Goal: Transaction & Acquisition: Purchase product/service

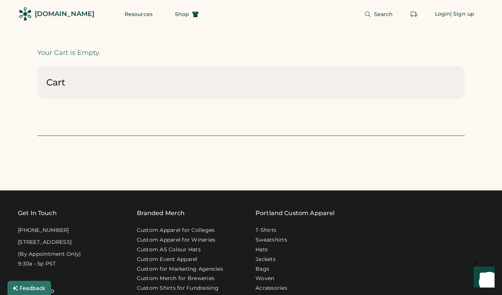
click at [79, 83] on div "Cart Total Quantity: Total Price: Checkout" at bounding box center [251, 82] width 428 height 33
click at [64, 12] on div "[DOMAIN_NAME]" at bounding box center [65, 13] width 60 height 9
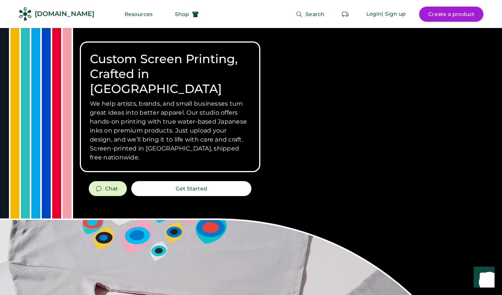
click at [426, 14] on button "Create a product" at bounding box center [451, 14] width 64 height 15
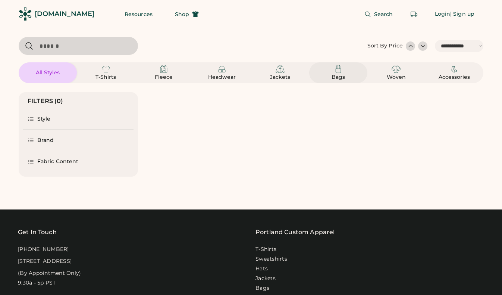
select select "*****"
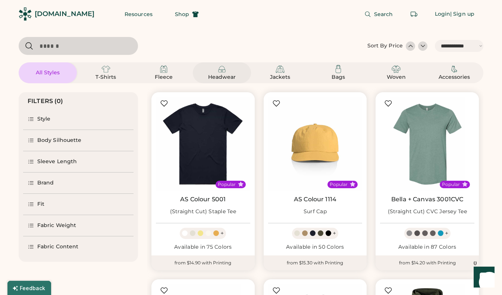
click at [226, 71] on img at bounding box center [221, 69] width 9 height 9
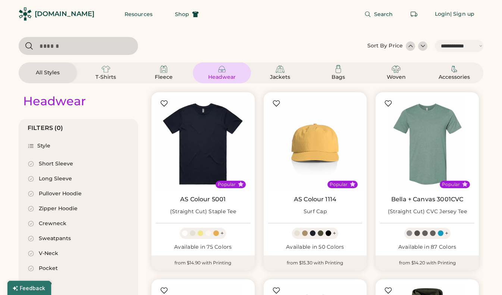
select select "*"
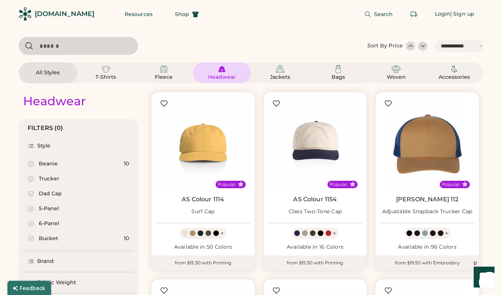
scroll to position [86, 0]
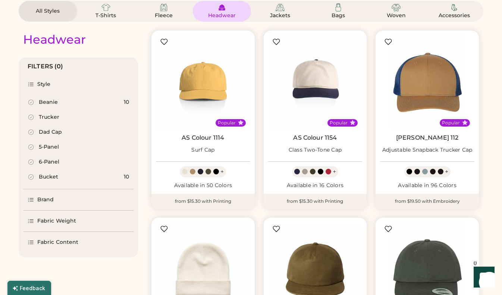
select select "*****"
select select "*"
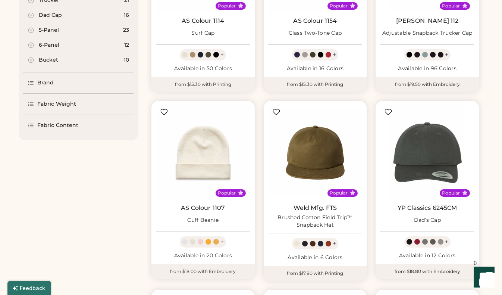
scroll to position [177, 0]
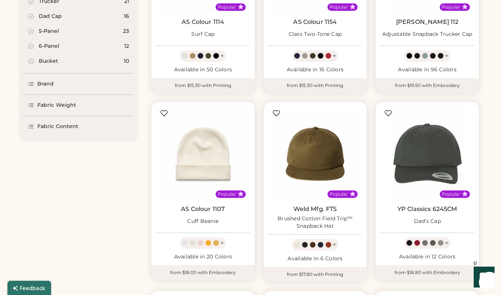
click at [52, 79] on div "Brand" at bounding box center [78, 83] width 110 height 21
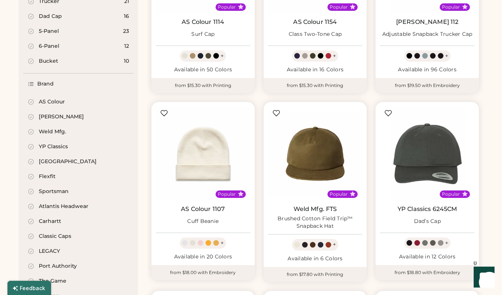
click at [51, 100] on div "AS Colour" at bounding box center [52, 101] width 26 height 7
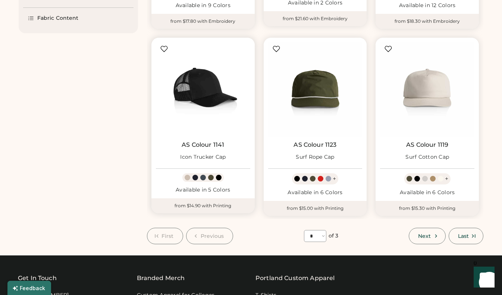
scroll to position [672, 0]
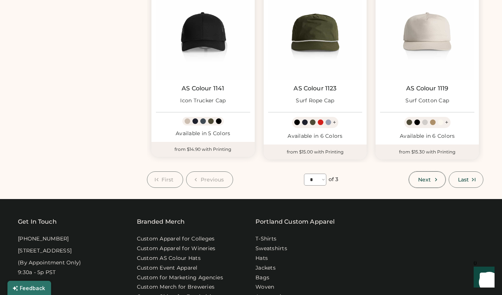
click at [431, 179] on span "Next" at bounding box center [424, 179] width 13 height 5
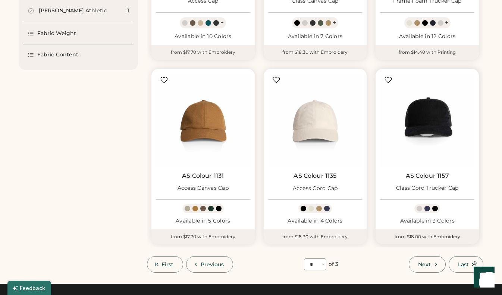
scroll to position [579, 0]
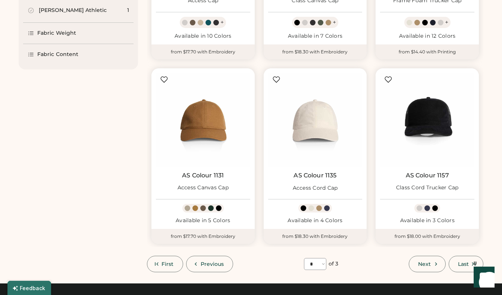
click at [422, 262] on span "Next" at bounding box center [424, 263] width 13 height 5
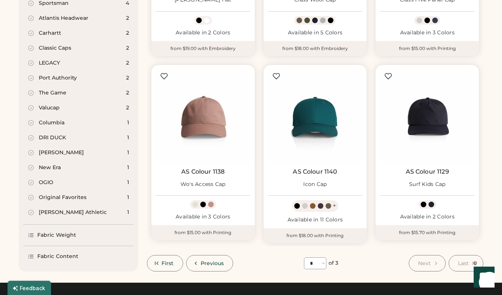
scroll to position [407, 0]
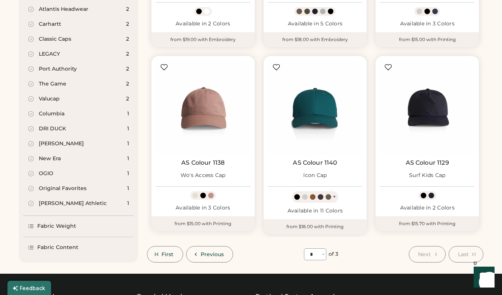
click at [422, 251] on span "Next" at bounding box center [424, 253] width 13 height 5
click at [206, 250] on button "Previous" at bounding box center [209, 254] width 47 height 16
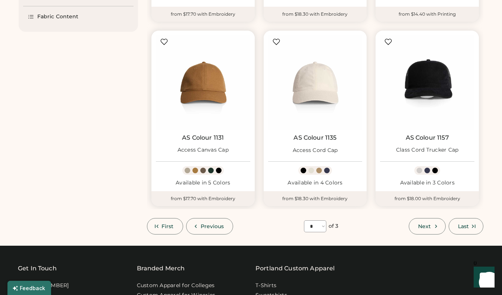
scroll to position [673, 0]
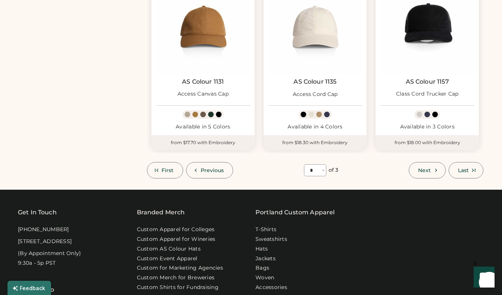
click at [206, 168] on span "Previous" at bounding box center [213, 170] width 24 height 5
select select "*"
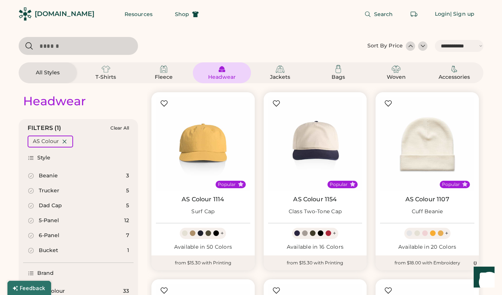
scroll to position [0, 0]
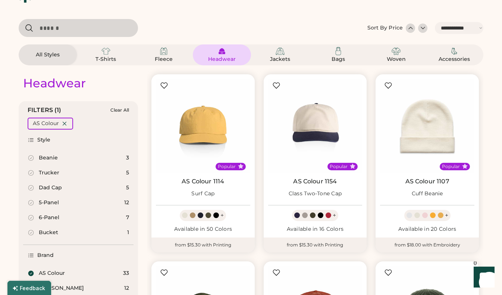
click at [79, 205] on div "5-Panel 12" at bounding box center [78, 202] width 110 height 15
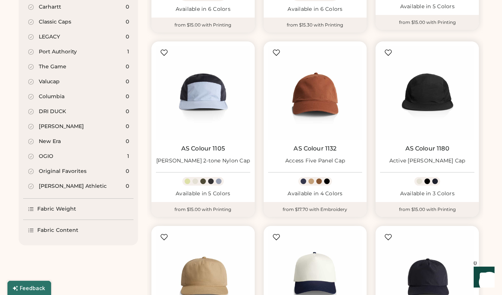
click at [419, 108] on img at bounding box center [427, 93] width 94 height 94
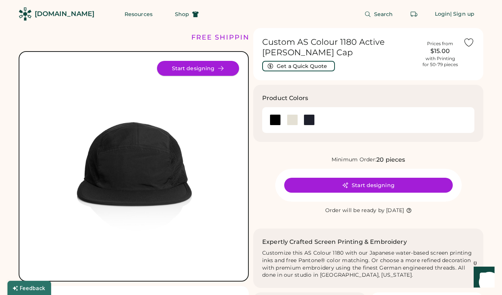
click at [204, 66] on button "Start designing" at bounding box center [198, 68] width 82 height 15
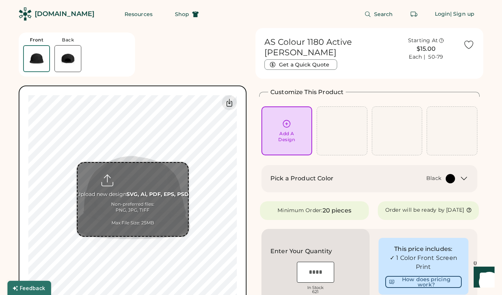
click at [134, 196] on input "file" at bounding box center [133, 199] width 110 height 73
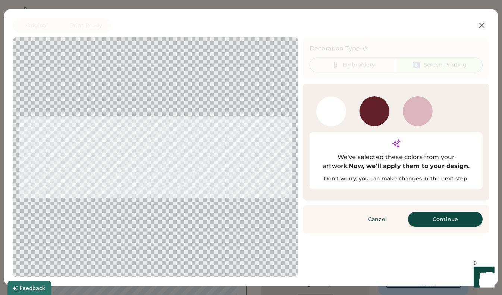
click at [433, 212] on button "Continue" at bounding box center [445, 219] width 75 height 15
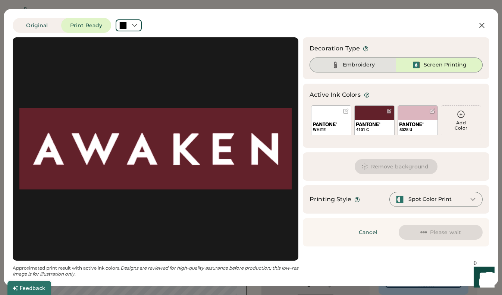
click at [355, 60] on div "Embroidery" at bounding box center [353, 64] width 87 height 15
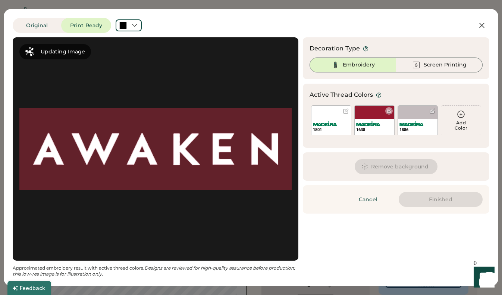
click at [373, 114] on div "1638" at bounding box center [374, 120] width 40 height 30
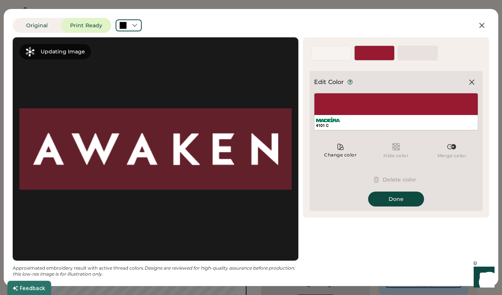
click at [387, 176] on button "Delete color" at bounding box center [396, 179] width 58 height 15
click at [389, 177] on button "Delete color" at bounding box center [396, 179] width 58 height 15
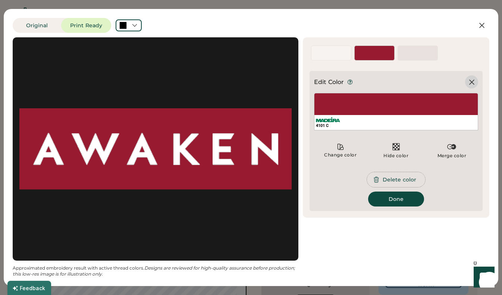
click at [472, 83] on icon at bounding box center [471, 82] width 9 height 9
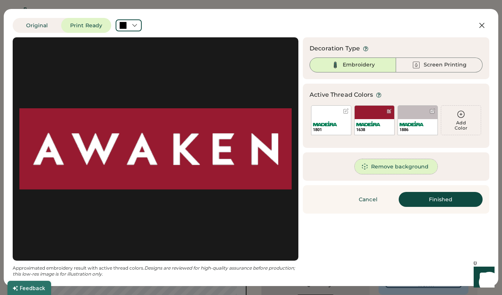
click at [382, 165] on button "Remove background" at bounding box center [396, 166] width 83 height 15
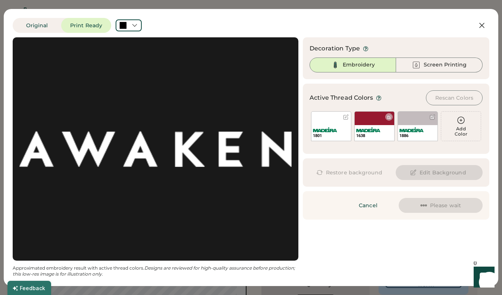
click at [382, 128] on div "1638" at bounding box center [375, 133] width 40 height 16
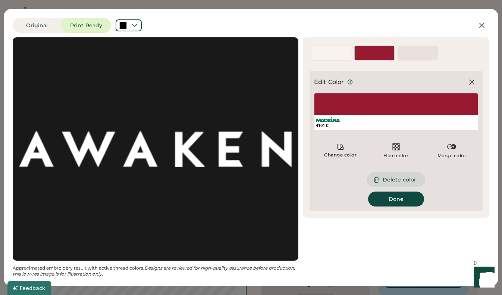
click at [398, 179] on button "Delete color" at bounding box center [396, 179] width 58 height 15
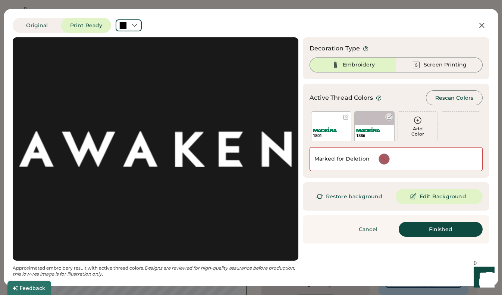
click at [370, 132] on img at bounding box center [368, 129] width 24 height 5
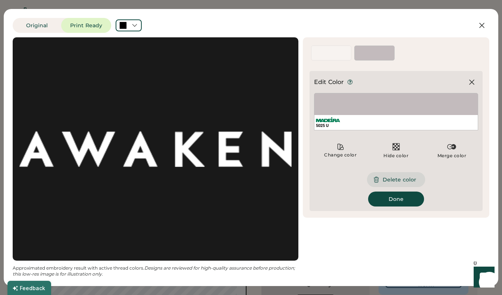
click at [389, 180] on button "Delete color" at bounding box center [396, 179] width 58 height 15
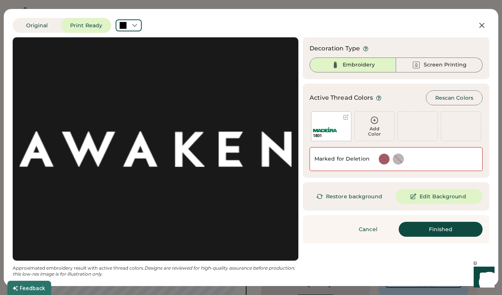
click at [335, 130] on img at bounding box center [325, 129] width 24 height 5
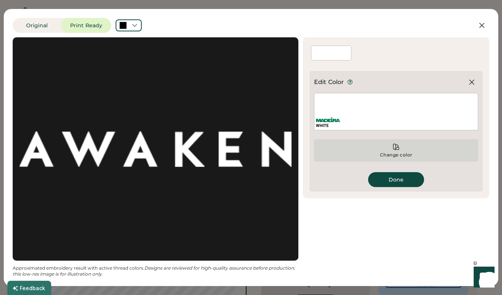
click at [393, 145] on icon at bounding box center [395, 146] width 7 height 7
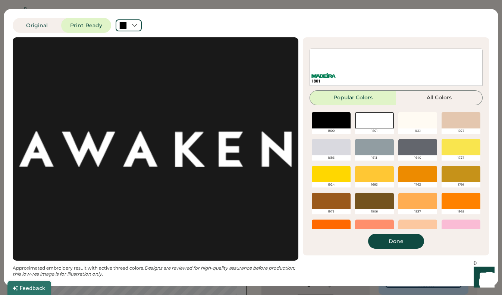
click at [408, 121] on div at bounding box center [417, 120] width 39 height 16
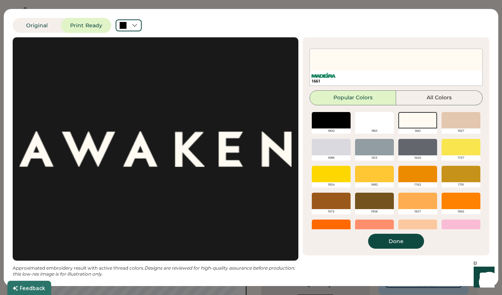
click at [372, 115] on div at bounding box center [374, 120] width 39 height 16
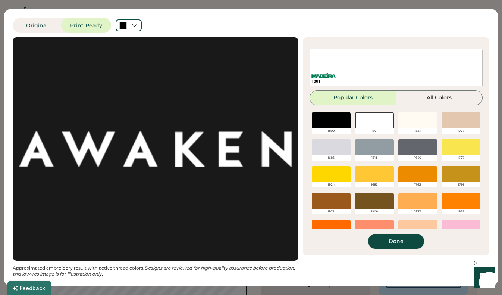
click at [398, 241] on button "Done" at bounding box center [396, 241] width 56 height 15
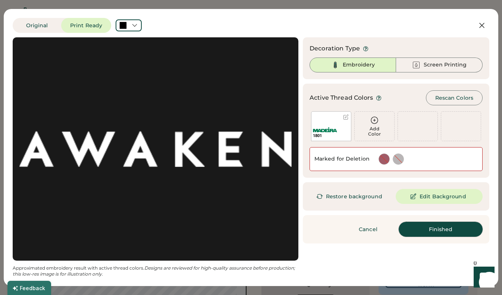
click at [429, 230] on button "Finished" at bounding box center [441, 229] width 84 height 15
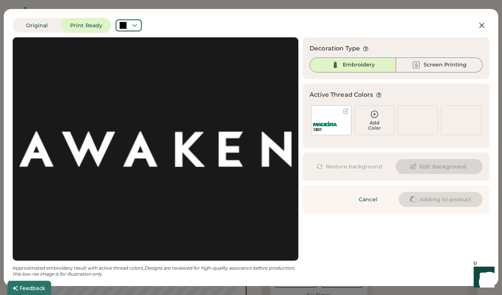
type input "****"
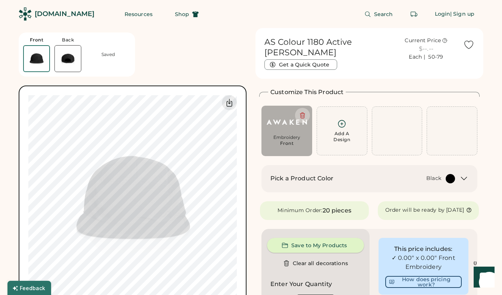
type input "****"
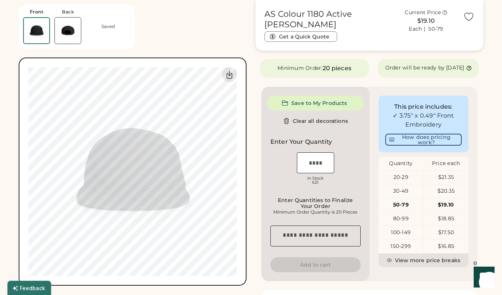
scroll to position [184, 0]
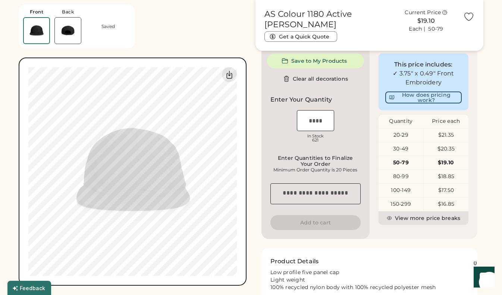
click at [201, 16] on div "Front Back Saved Upload new design SVG, Ai, PDF, EPS, PSD Non-preferred files: …" at bounding box center [133, 142] width 228 height 285
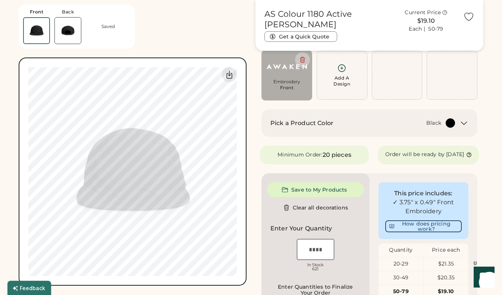
scroll to position [83, 0]
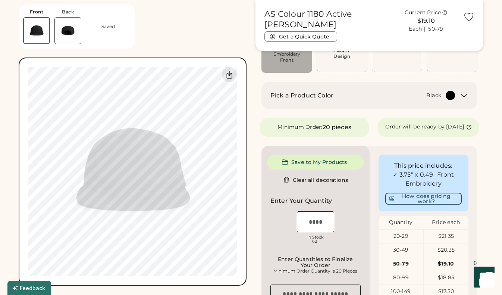
click at [313, 229] on input "input" at bounding box center [315, 221] width 37 height 21
type input "**"
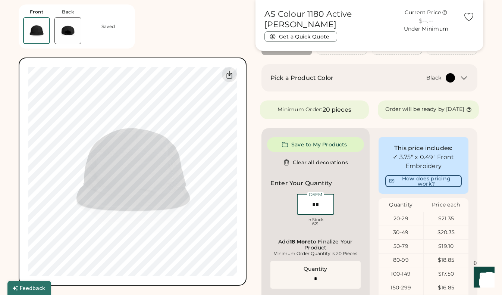
type input "**"
type input "******"
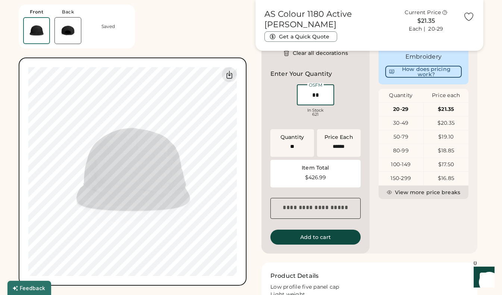
scroll to position [213, 0]
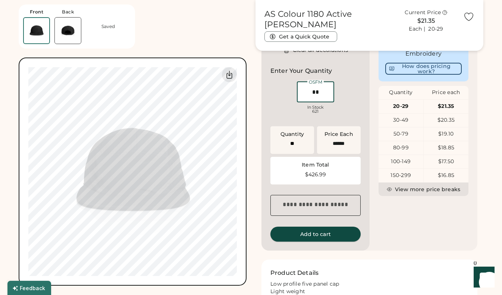
type input "**"
click at [323, 241] on button "Add to cart" at bounding box center [315, 233] width 90 height 15
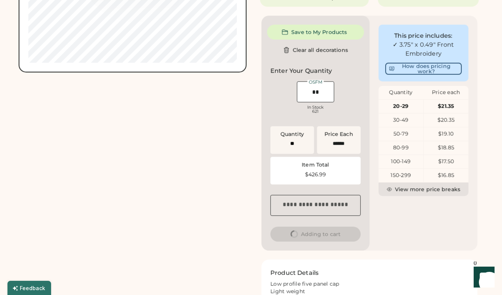
scroll to position [0, 0]
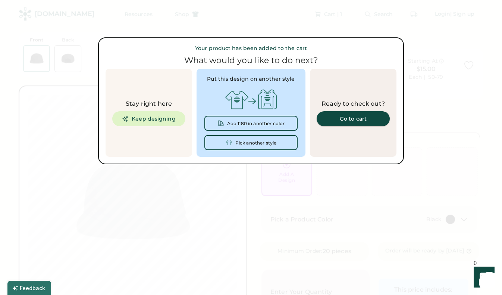
click at [344, 118] on div "Go to cart" at bounding box center [353, 118] width 55 height 5
click at [338, 204] on div at bounding box center [251, 147] width 502 height 295
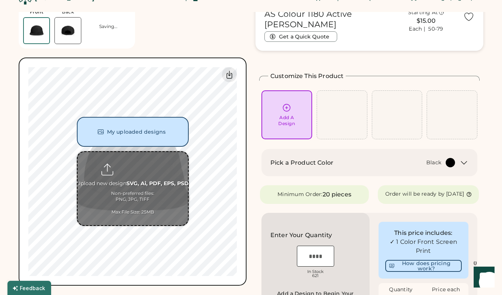
scroll to position [5, 0]
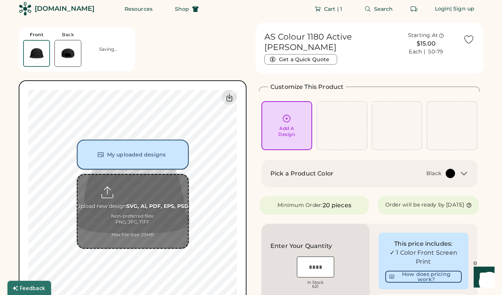
click at [136, 155] on button "My uploaded designs" at bounding box center [133, 155] width 112 height 30
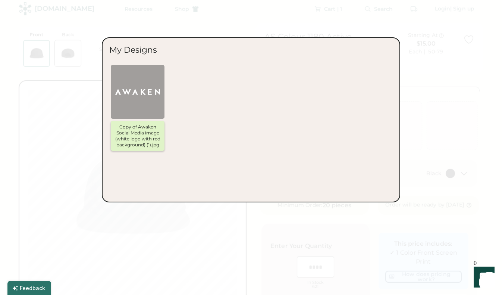
click at [146, 100] on img at bounding box center [137, 91] width 45 height 45
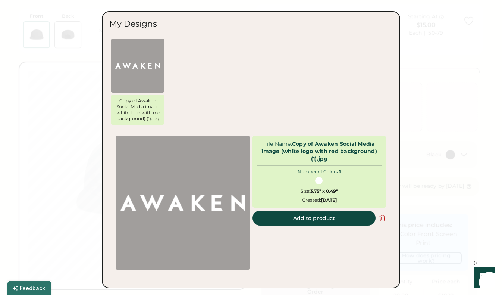
scroll to position [24, 0]
click at [304, 218] on button "Add to product" at bounding box center [314, 217] width 123 height 15
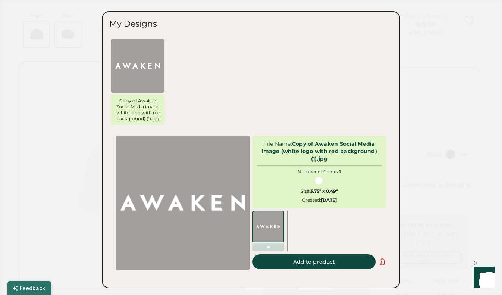
scroll to position [0, 0]
click at [425, 109] on div at bounding box center [251, 147] width 502 height 295
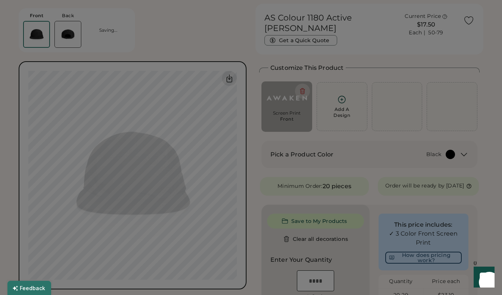
click at [209, 132] on div at bounding box center [155, 149] width 272 height 210
click at [291, 120] on div at bounding box center [155, 149] width 272 height 210
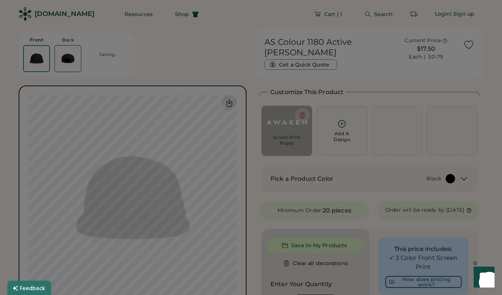
click at [207, 61] on div at bounding box center [155, 149] width 272 height 210
click at [205, 56] on div at bounding box center [155, 149] width 272 height 210
click at [129, 192] on div at bounding box center [155, 149] width 272 height 210
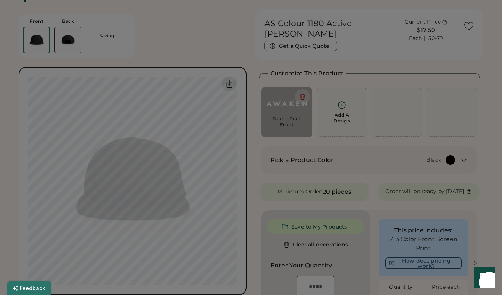
scroll to position [23, 0]
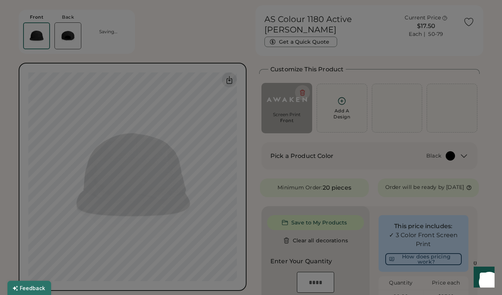
click at [279, 105] on div at bounding box center [155, 149] width 272 height 210
click at [302, 91] on div "Updating Image Approximated print result with active ink colors. Designs are re…" at bounding box center [251, 157] width 477 height 240
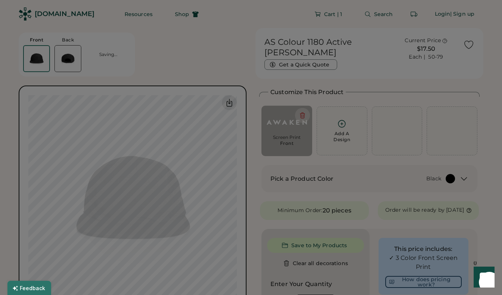
click at [39, 51] on div at bounding box center [155, 149] width 272 height 210
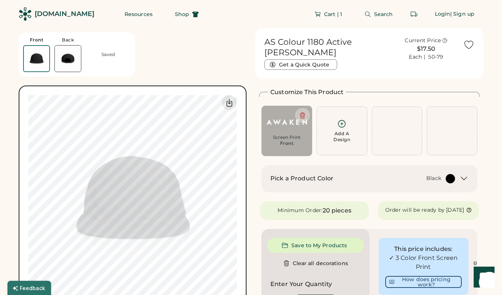
click at [283, 141] on div "Front" at bounding box center [287, 143] width 14 height 6
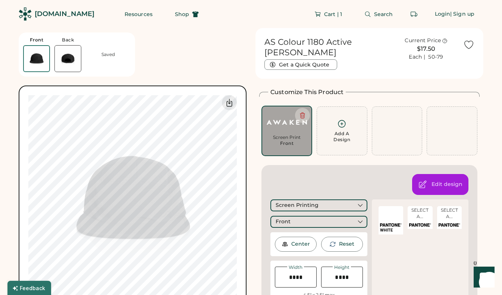
click at [288, 138] on div "Screen Print" at bounding box center [287, 137] width 40 height 6
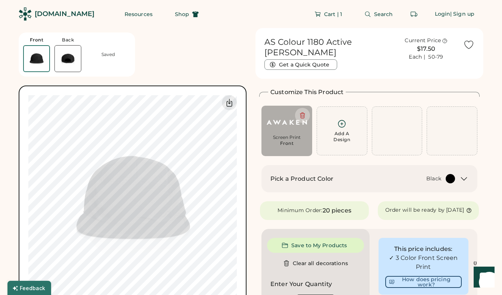
click at [451, 181] on div at bounding box center [450, 178] width 9 height 9
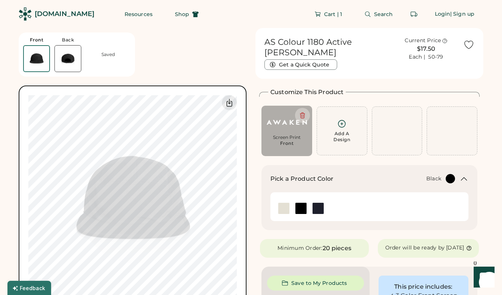
click at [303, 208] on img at bounding box center [300, 208] width 11 height 11
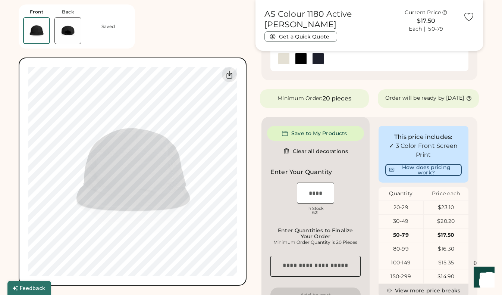
scroll to position [94, 0]
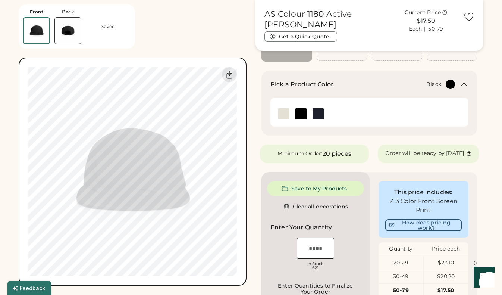
click at [71, 32] on img at bounding box center [68, 31] width 26 height 26
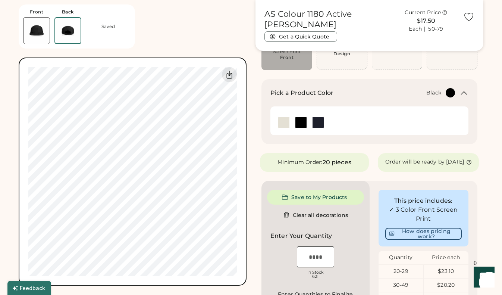
scroll to position [85, 0]
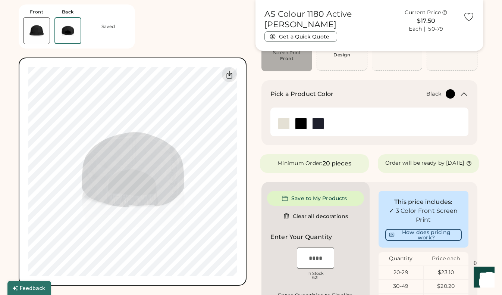
click at [107, 34] on div "Front Back Saved" at bounding box center [77, 26] width 116 height 44
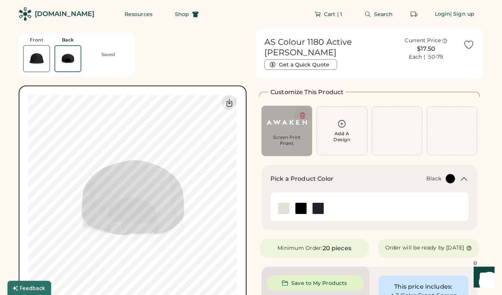
click at [303, 115] on icon at bounding box center [302, 115] width 7 height 7
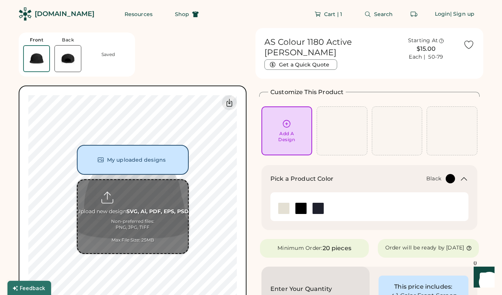
click at [143, 191] on input "file" at bounding box center [133, 216] width 110 height 73
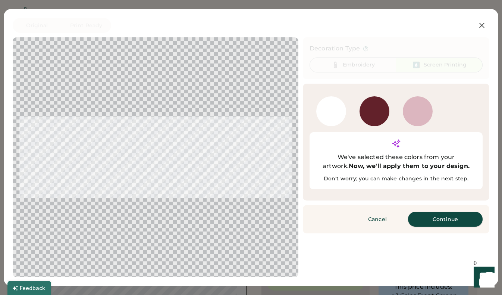
click at [439, 212] on button "Continue" at bounding box center [445, 219] width 75 height 15
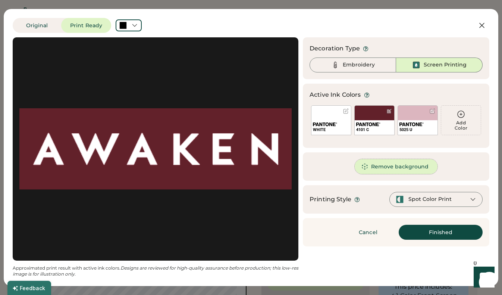
click at [384, 166] on button "Remove background" at bounding box center [396, 166] width 83 height 15
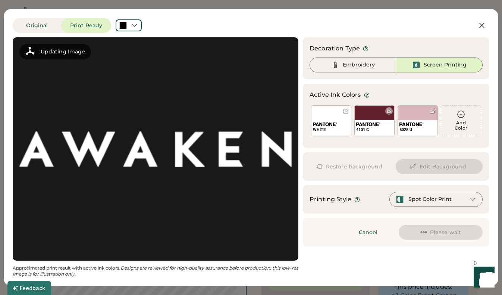
click at [384, 128] on div "4101 C" at bounding box center [374, 130] width 37 height 6
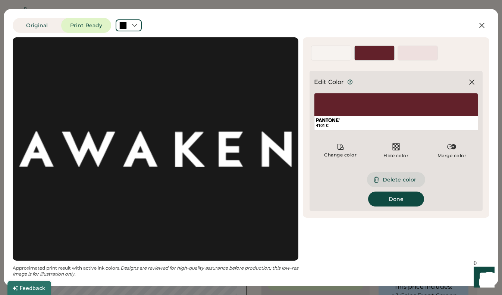
click at [396, 176] on button "Delete color" at bounding box center [396, 179] width 58 height 15
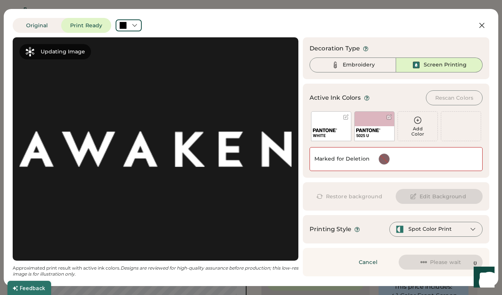
click at [412, 133] on div "Add Color" at bounding box center [418, 131] width 40 height 10
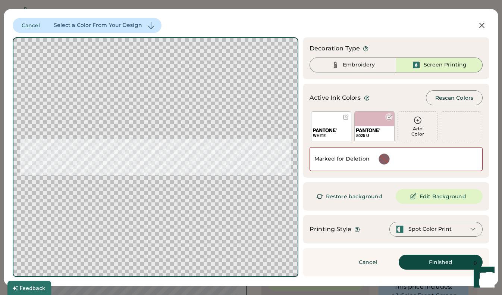
click at [382, 134] on div "5025 U" at bounding box center [374, 136] width 37 height 6
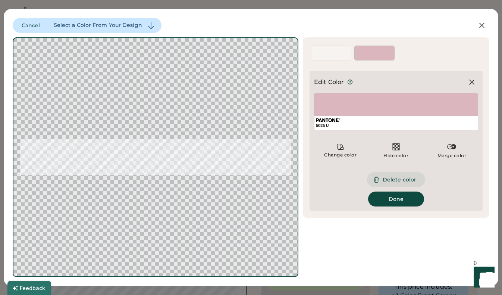
click at [394, 180] on button "Delete color" at bounding box center [396, 179] width 58 height 15
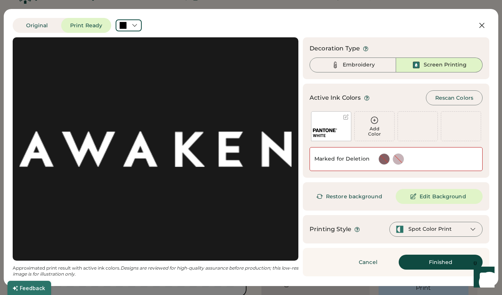
scroll to position [29, 0]
click at [419, 229] on div "Spot Color Print" at bounding box center [430, 228] width 43 height 7
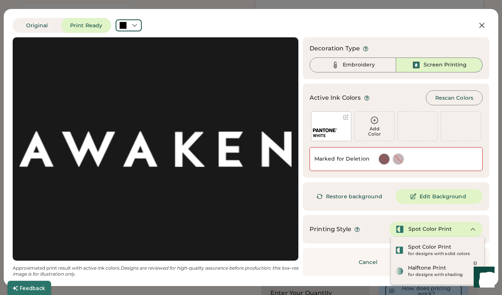
click at [416, 227] on div "Spot Color Print" at bounding box center [430, 228] width 43 height 7
click at [363, 214] on div "Decoration Type Embroidery Screen Printing Active Ink Colors Rescan Colors Add …" at bounding box center [396, 156] width 187 height 239
click at [313, 268] on div "Cancel Finished Continue" at bounding box center [396, 262] width 187 height 28
click at [495, 207] on div "Original Print Ready Cancel Select a Color From Your Design Updating Image Appr…" at bounding box center [251, 147] width 495 height 277
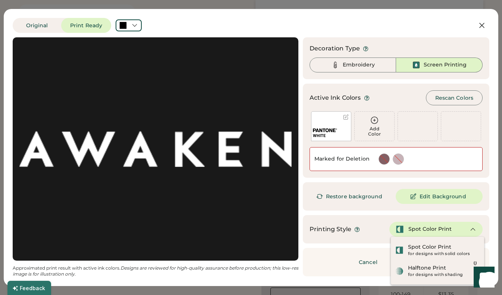
scroll to position [125, 0]
click at [368, 65] on div "Embroidery" at bounding box center [359, 64] width 32 height 7
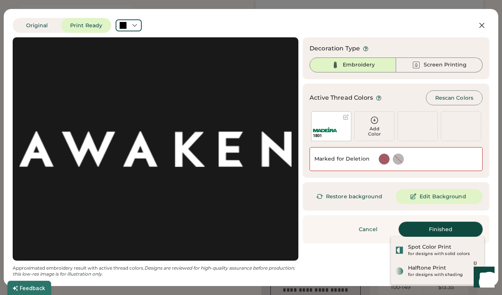
click at [435, 229] on button "Finished" at bounding box center [441, 229] width 84 height 15
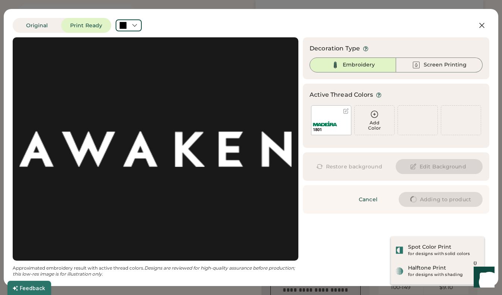
type input "****"
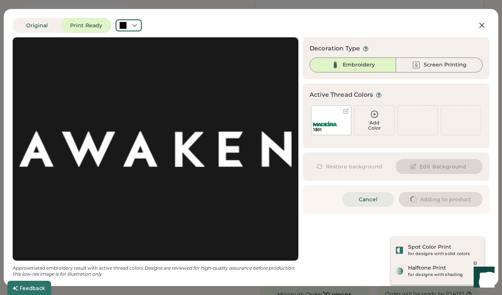
type input "****"
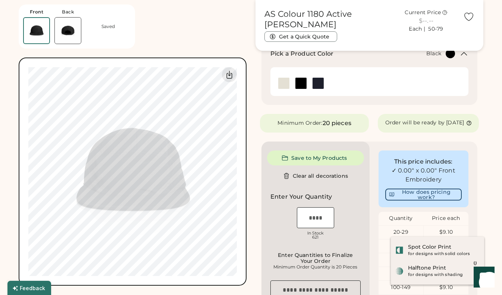
type input "****"
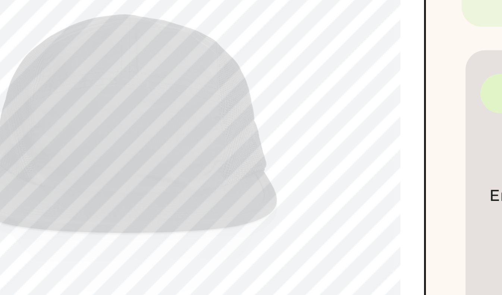
type input "****"
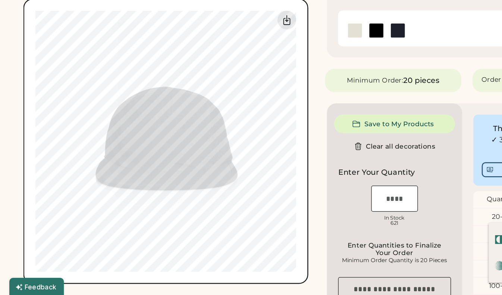
scroll to position [126, 0]
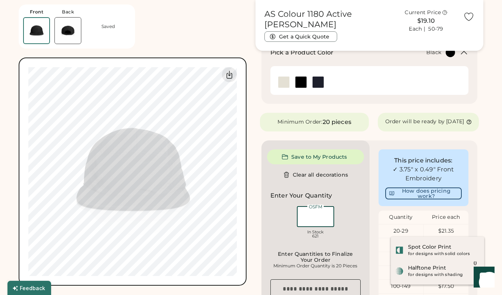
click at [312, 225] on input "input" at bounding box center [315, 216] width 37 height 21
type input "**"
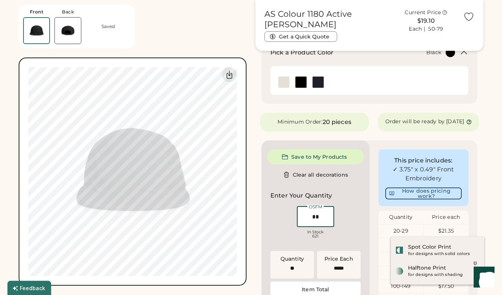
type input "******"
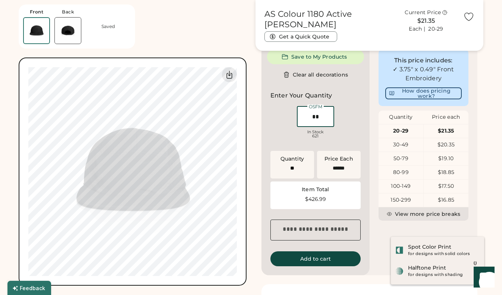
scroll to position [250, 0]
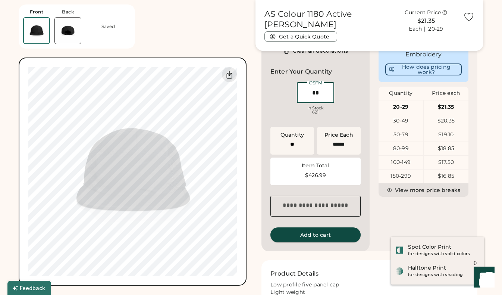
type input "**"
click at [314, 237] on button "Add to cart" at bounding box center [315, 234] width 90 height 15
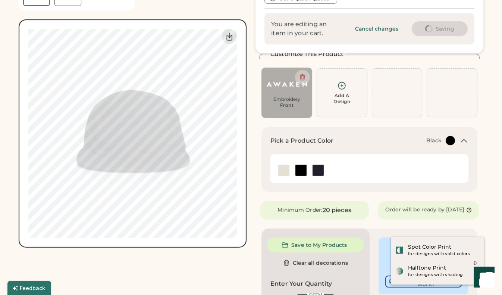
scroll to position [0, 0]
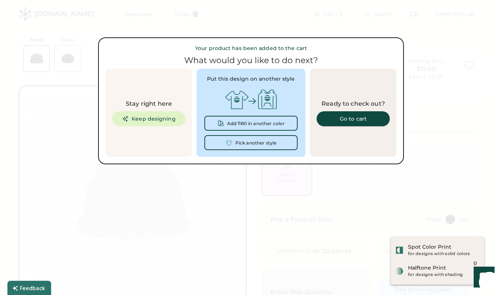
click at [347, 121] on div "Go to cart" at bounding box center [353, 118] width 55 height 5
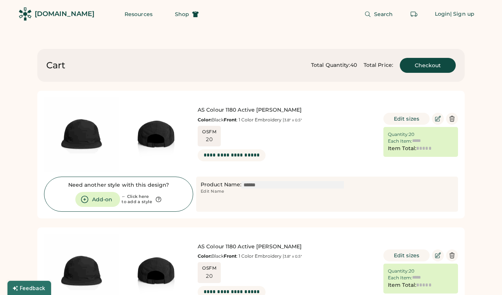
type input "******"
type input "*******"
type input "******"
type input "*******"
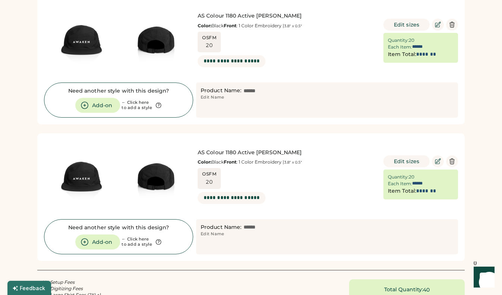
scroll to position [100, 0]
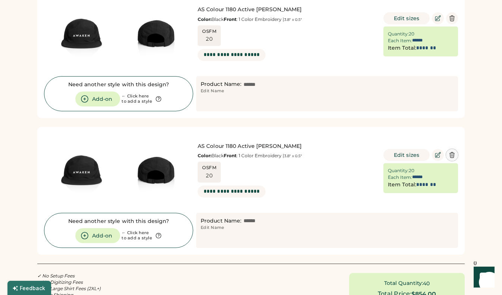
click at [453, 154] on icon at bounding box center [452, 154] width 7 height 7
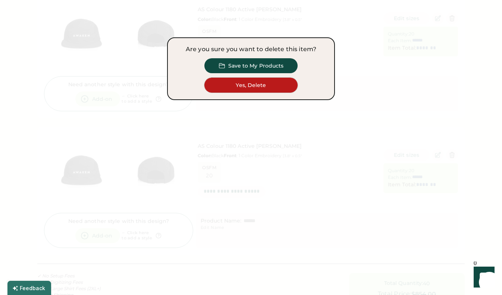
click at [259, 85] on button "Yes, Delete" at bounding box center [250, 85] width 93 height 15
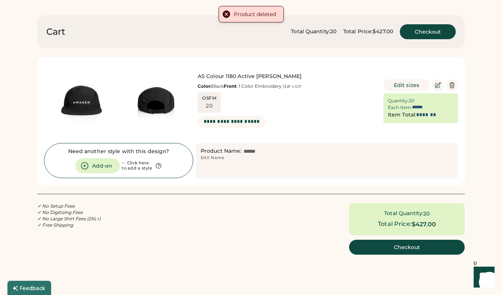
scroll to position [0, 0]
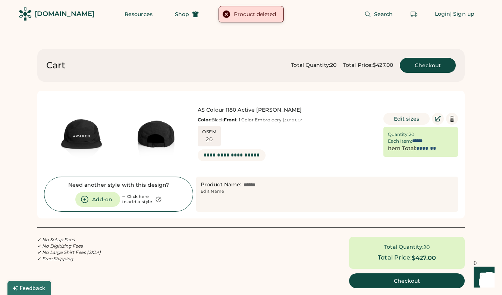
click at [74, 125] on img at bounding box center [81, 134] width 75 height 75
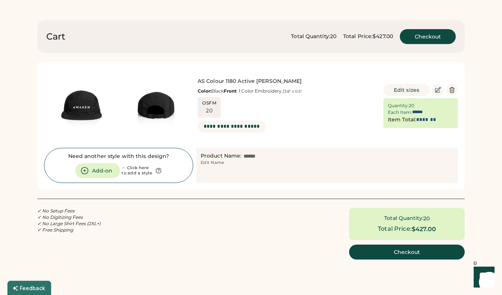
scroll to position [29, 0]
click at [439, 34] on button "Checkout" at bounding box center [428, 36] width 56 height 15
